Goal: Communication & Community: Ask a question

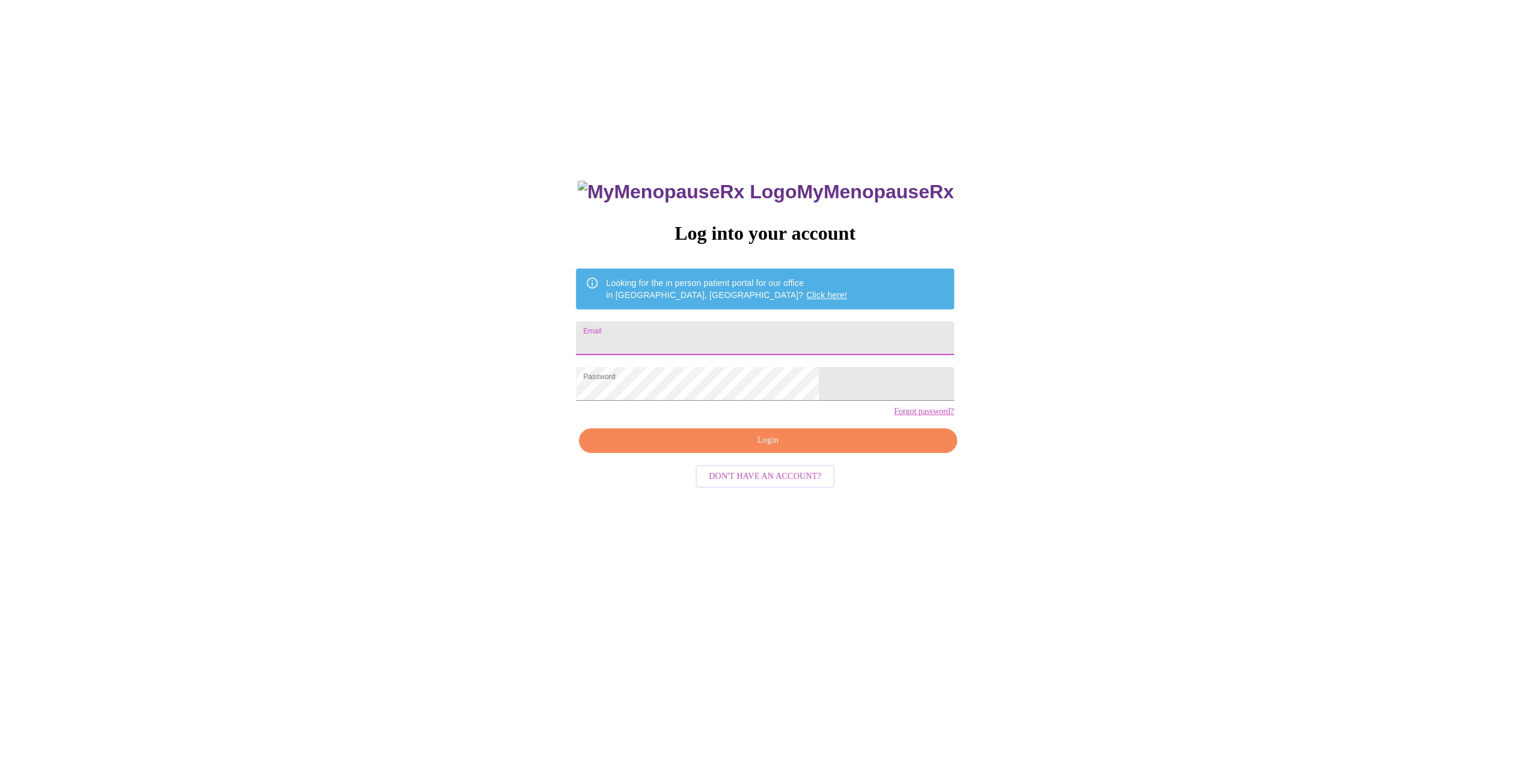
drag, startPoint x: 695, startPoint y: 336, endPoint x: 697, endPoint y: 326, distance: 10.2
click at [695, 336] on input "Email" at bounding box center [764, 338] width 378 height 33
type input "[EMAIL_ADDRESS][DOMAIN_NAME]"
click at [732, 449] on span "Login" at bounding box center [767, 441] width 350 height 15
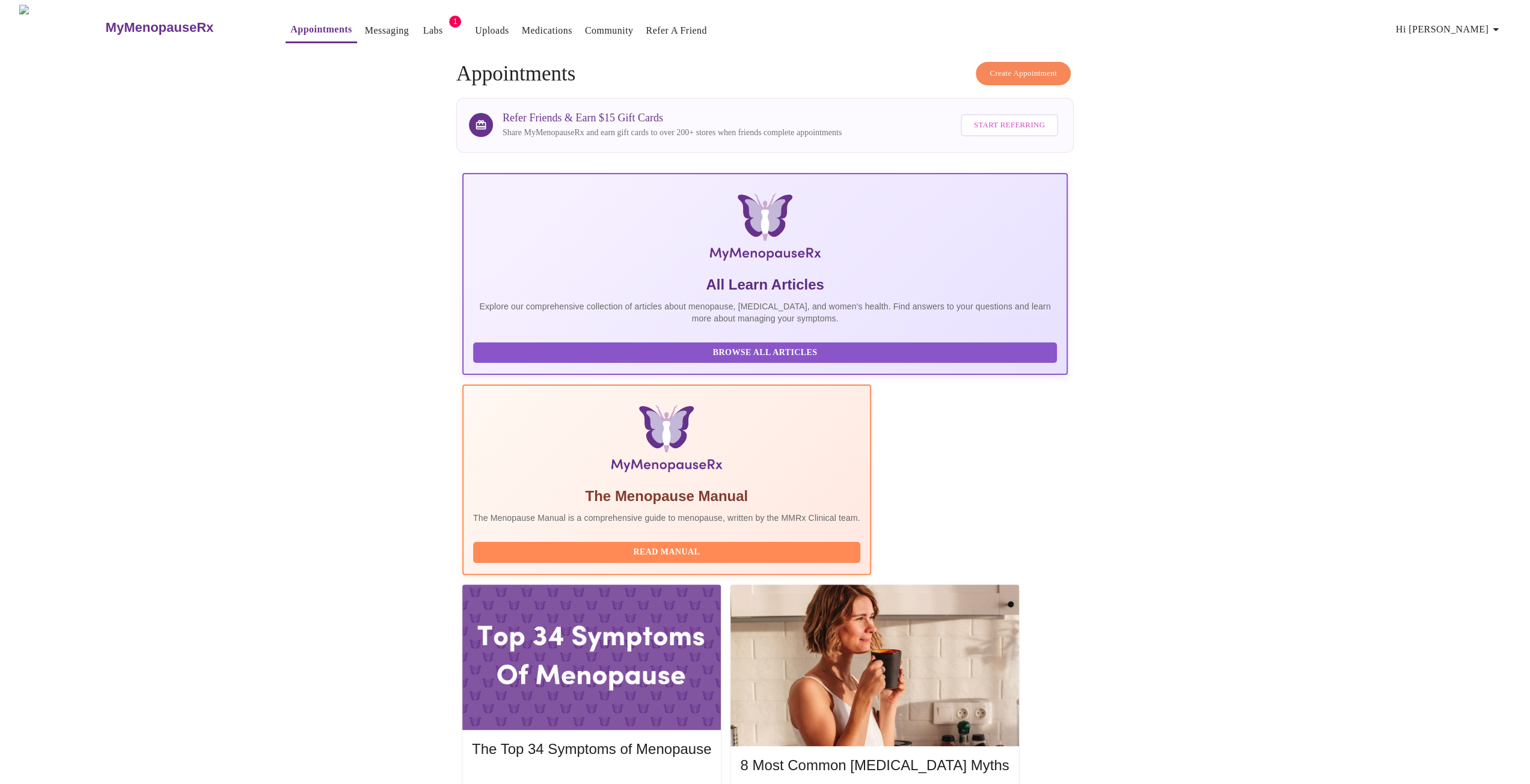
click at [365, 29] on link "Messaging" at bounding box center [387, 30] width 44 height 17
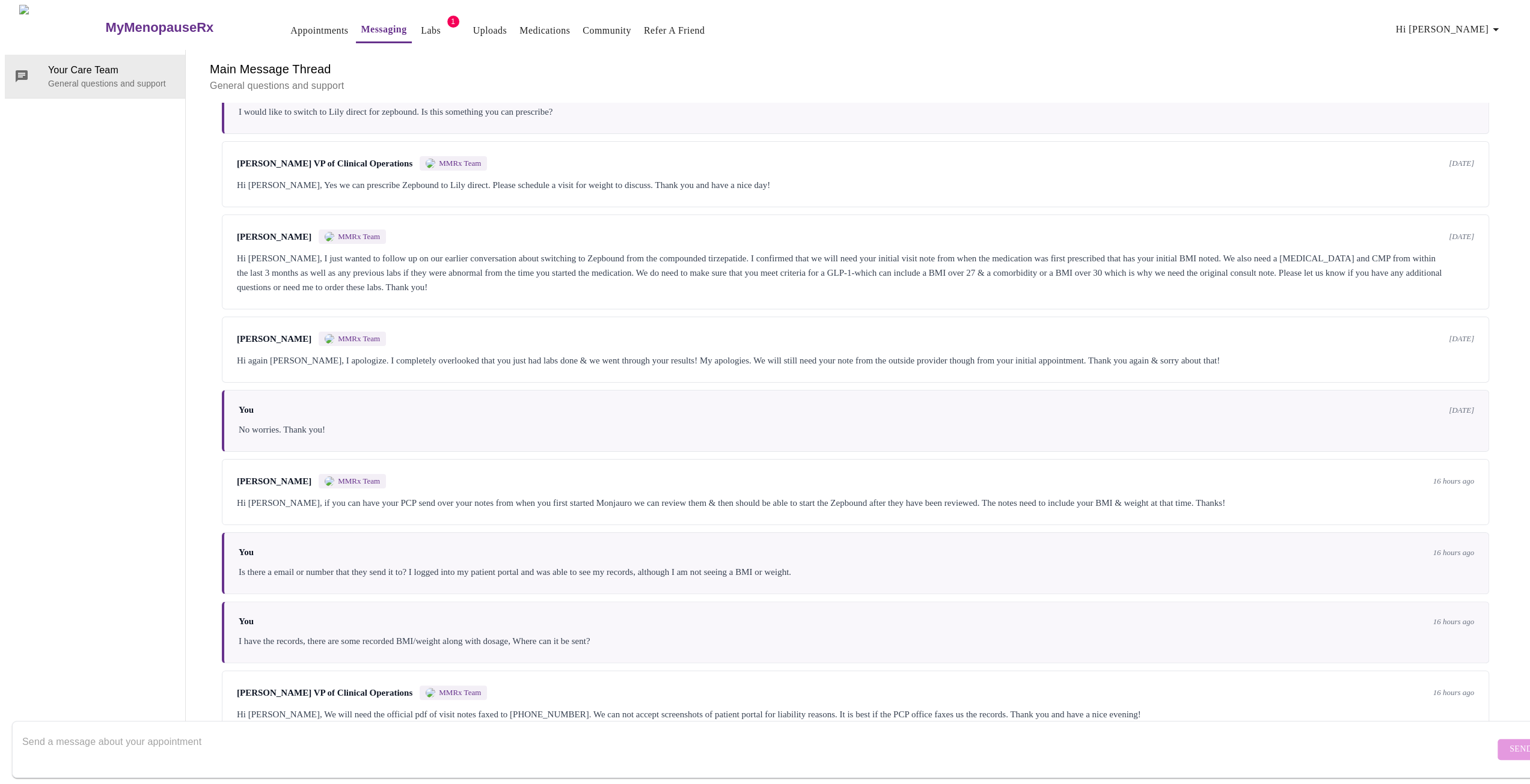
scroll to position [104, 0]
click at [369, 741] on textarea "Send a message about your appointment" at bounding box center [758, 749] width 1472 height 38
type textarea "Forum Health sent over those notes last night. Please confirm that is what you …"
click at [1510, 742] on span "Send" at bounding box center [1521, 749] width 23 height 15
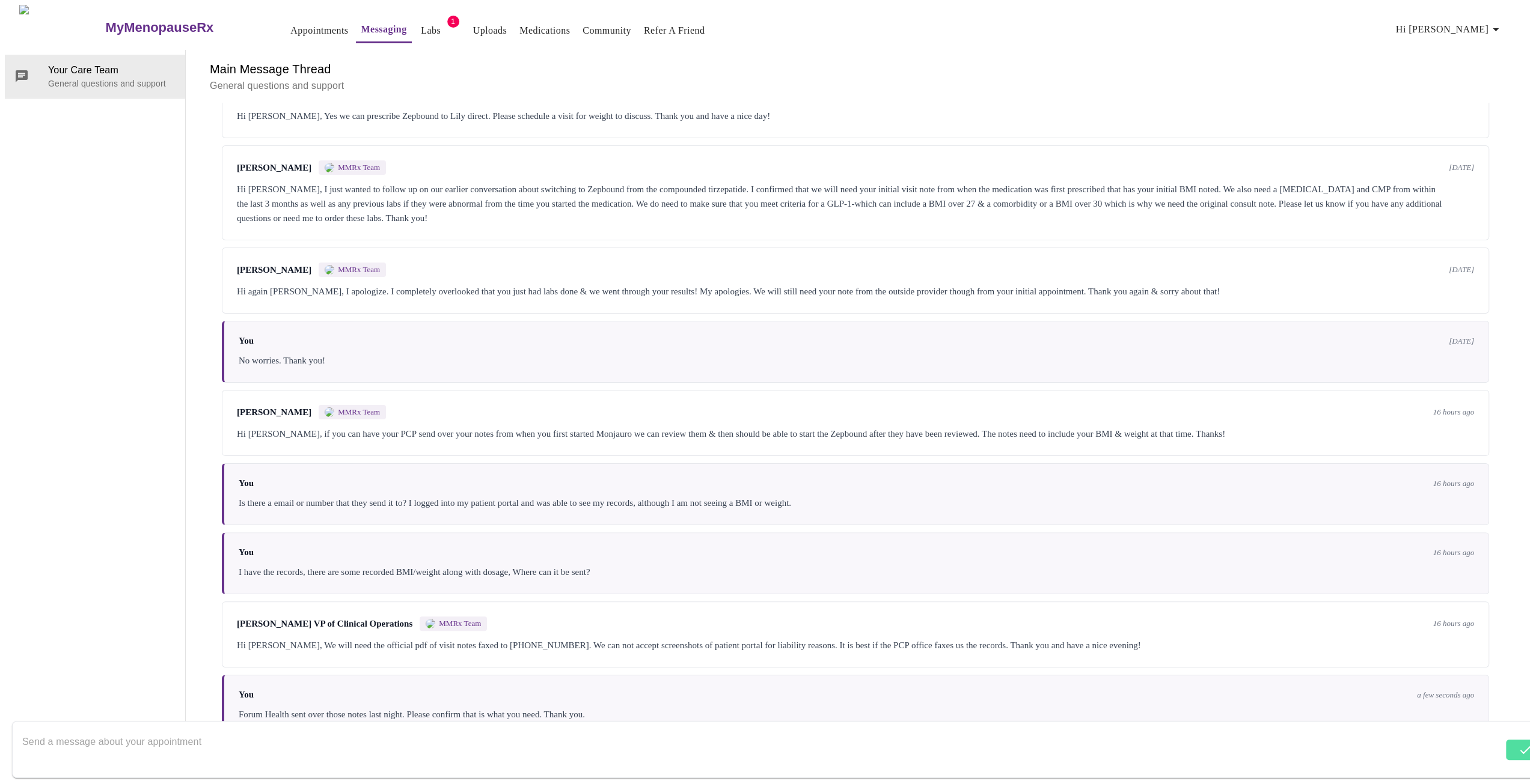
scroll to position [176, 0]
